Goal: Contribute content: Contribute content

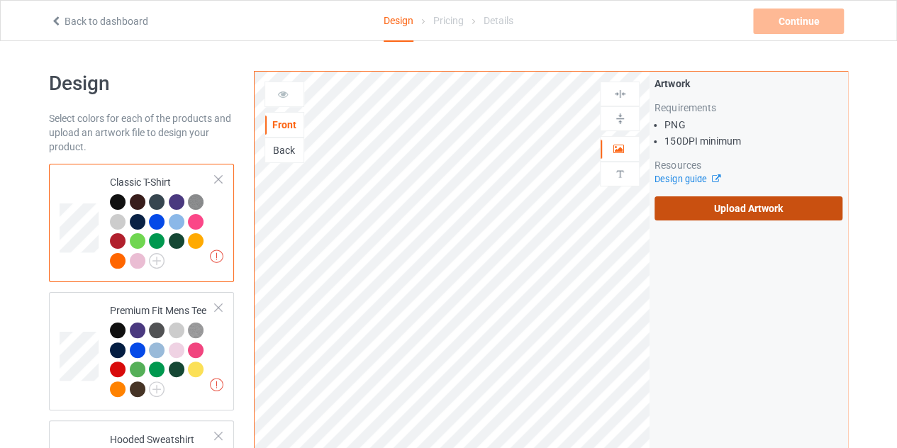
click at [710, 215] on label "Upload Artwork" at bounding box center [748, 208] width 188 height 24
click at [0, 0] on input "Upload Artwork" at bounding box center [0, 0] width 0 height 0
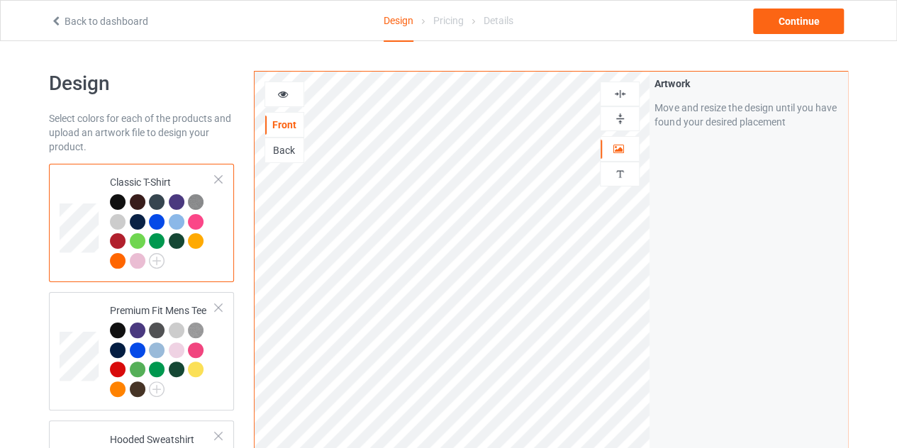
click at [281, 97] on icon at bounding box center [283, 92] width 12 height 10
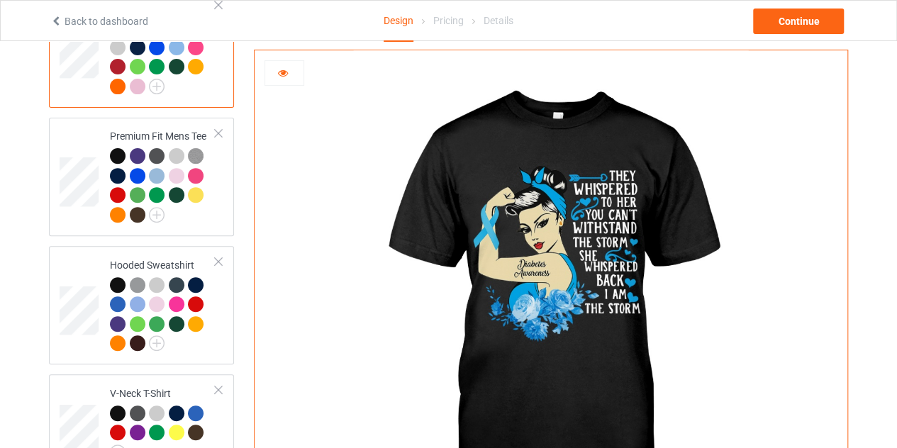
scroll to position [178, 0]
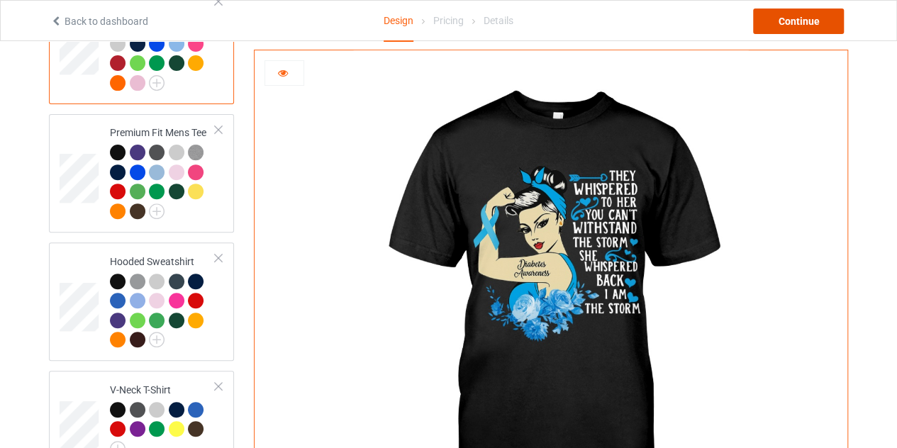
click at [795, 22] on div "Continue" at bounding box center [798, 22] width 91 height 26
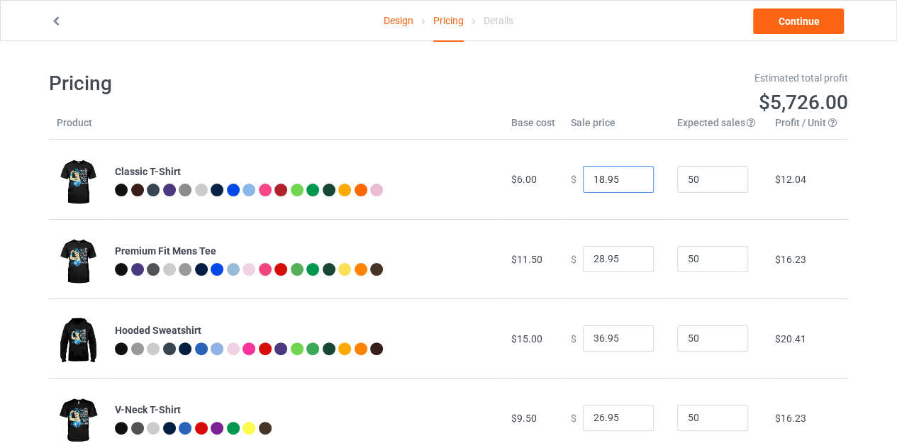
click at [630, 175] on input "18.95" at bounding box center [618, 179] width 71 height 27
click at [630, 183] on input "17.95" at bounding box center [618, 179] width 71 height 27
type input "16.95"
click at [630, 183] on input "16.95" at bounding box center [618, 179] width 71 height 27
click at [800, 18] on link "Continue" at bounding box center [798, 22] width 91 height 26
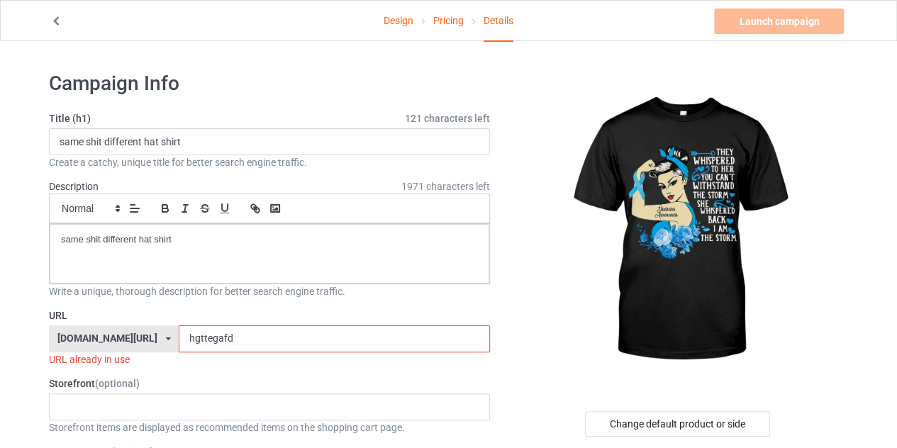
click at [286, 333] on input "hgttegafd" at bounding box center [334, 338] width 311 height 27
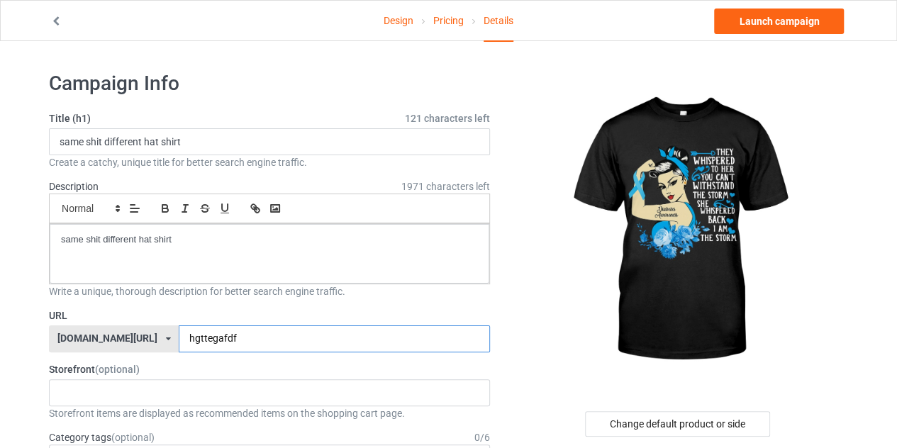
type input "hgttegafdf"
click at [177, 240] on p "same shit different hat shirt" at bounding box center [269, 239] width 417 height 13
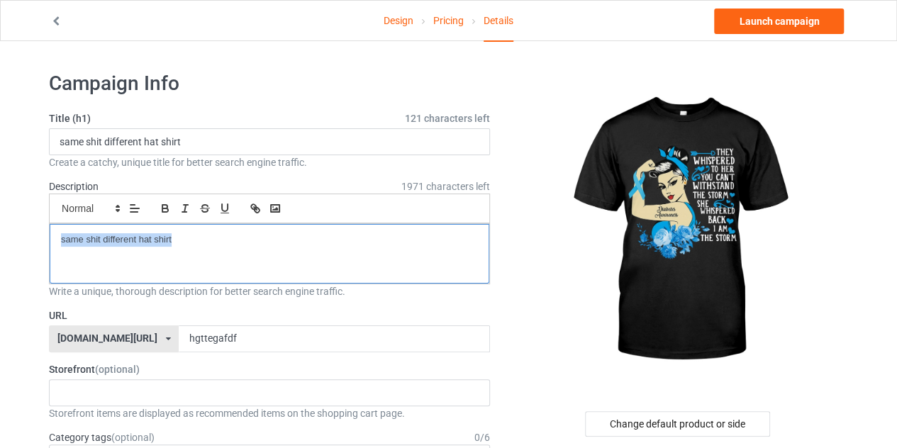
click at [177, 240] on p "same shit different hat shirt" at bounding box center [269, 239] width 417 height 13
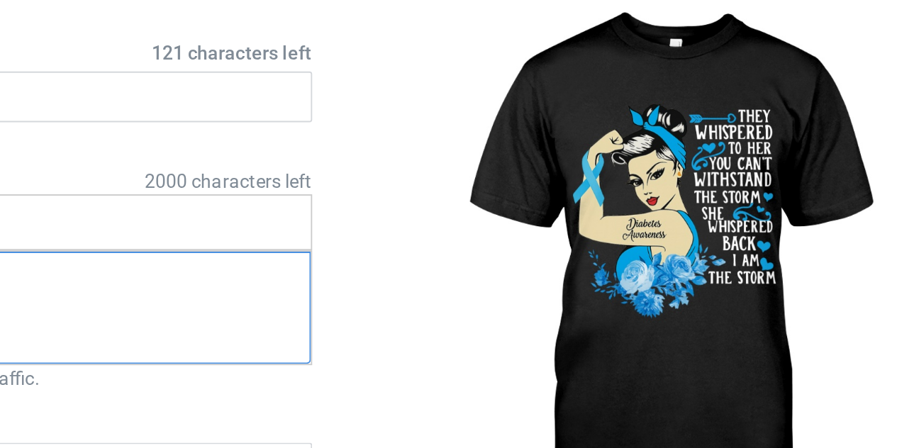
scroll to position [2, 0]
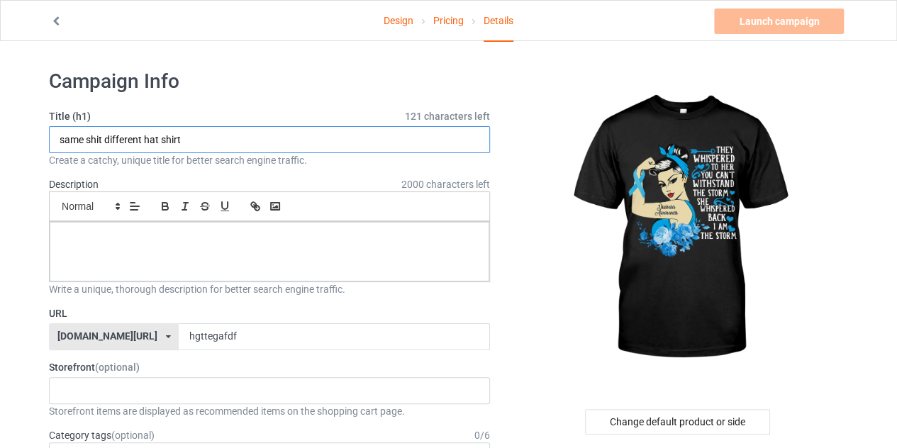
drag, startPoint x: 160, startPoint y: 140, endPoint x: 64, endPoint y: 141, distance: 95.7
click at [64, 141] on input "same shit different hat shirt" at bounding box center [269, 139] width 441 height 27
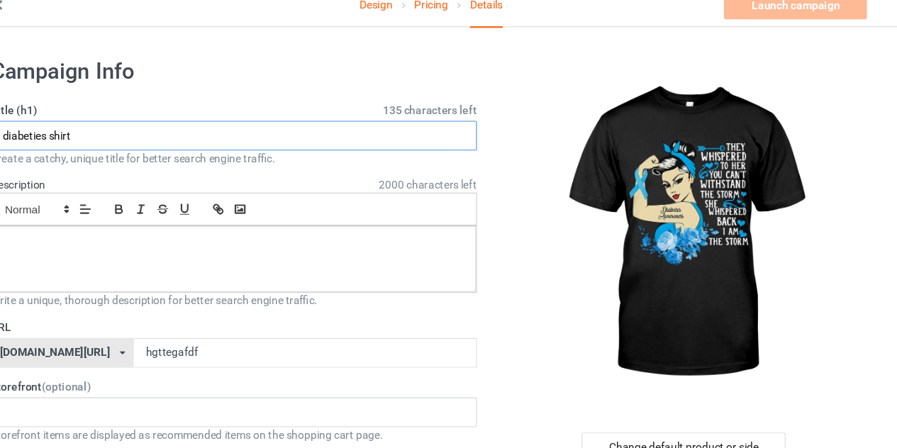
click at [91, 142] on input "diabeties shirt" at bounding box center [269, 139] width 441 height 27
click at [135, 131] on input "[MEDICAL_DATA] shirt" at bounding box center [269, 139] width 441 height 27
click at [135, 140] on input "[MEDICAL_DATA] shirt" at bounding box center [269, 139] width 441 height 27
click at [122, 142] on input "[MEDICAL_DATA] shirt" at bounding box center [269, 139] width 441 height 27
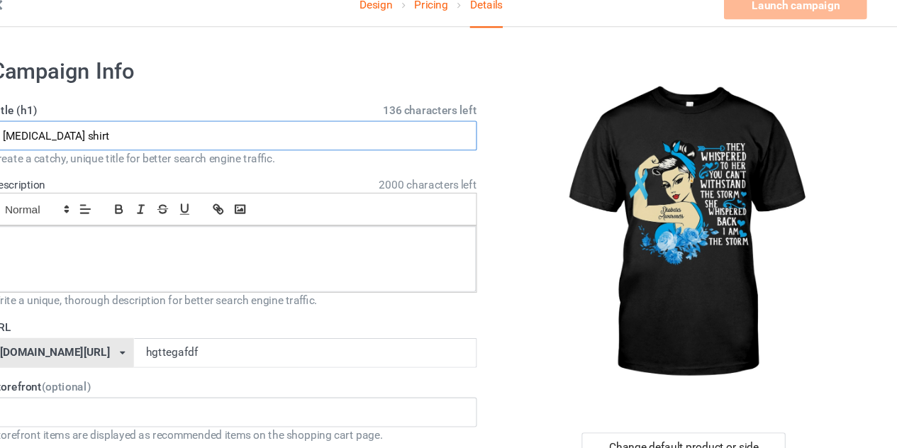
click at [98, 138] on input "[MEDICAL_DATA] shirt" at bounding box center [269, 139] width 441 height 27
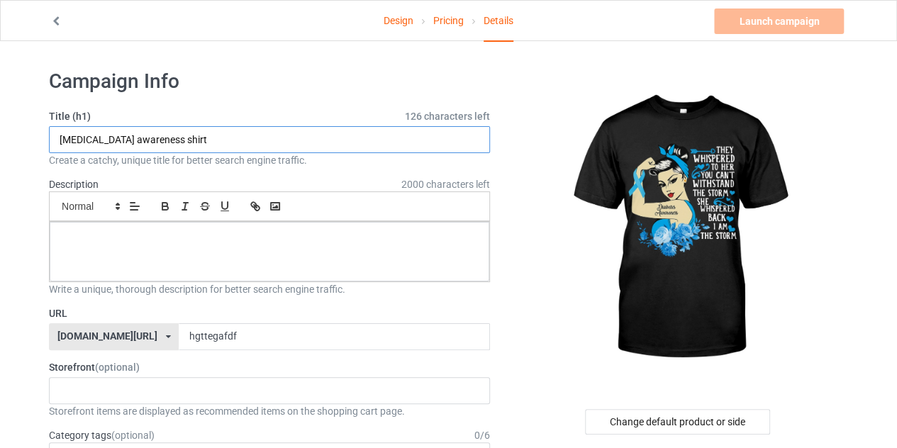
click at [209, 144] on input "[MEDICAL_DATA] awareness shirt" at bounding box center [269, 139] width 441 height 27
type input "[MEDICAL_DATA] awareness shirt"
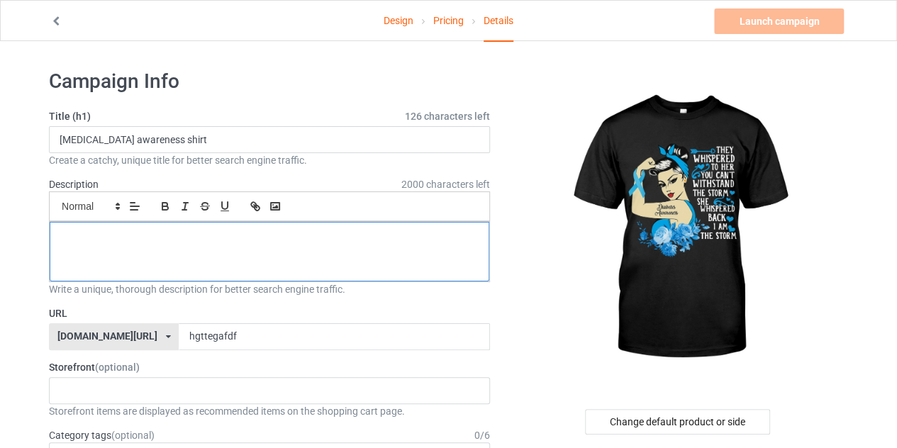
click at [225, 241] on p at bounding box center [269, 237] width 417 height 13
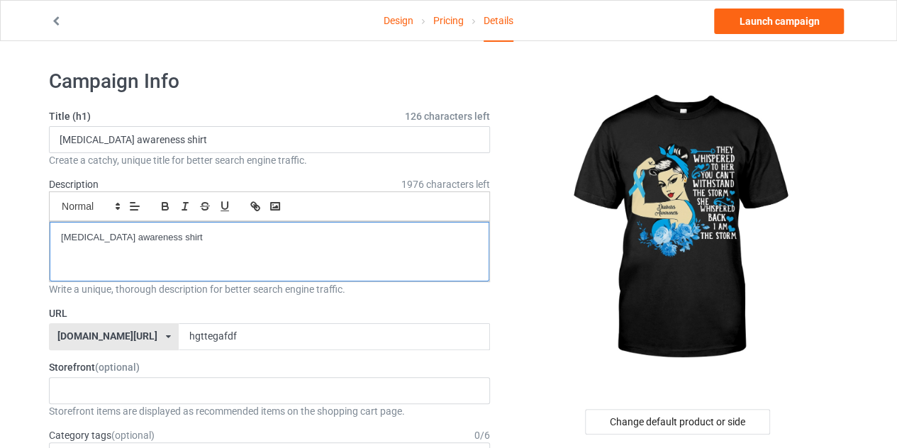
scroll to position [0, 0]
click at [775, 21] on link "Launch campaign" at bounding box center [779, 22] width 130 height 26
